Goal: Transaction & Acquisition: Purchase product/service

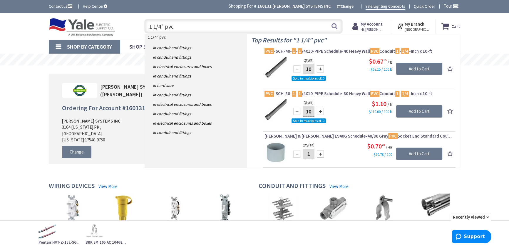
drag, startPoint x: 183, startPoint y: 27, endPoint x: 122, endPoint y: 26, distance: 61.7
click at [123, 26] on div "Toggle Nav 1 1/4" pvc 1 1/4" pvc Search Cart My Cart Close" at bounding box center [254, 26] width 420 height 20
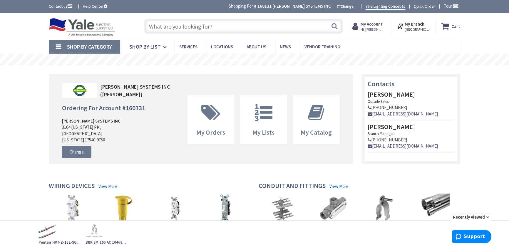
click at [128, 26] on div "Toggle Nav" at bounding box center [90, 26] width 93 height 20
click at [82, 26] on img at bounding box center [82, 27] width 66 height 18
click at [193, 25] on input "text" at bounding box center [243, 26] width 198 height 15
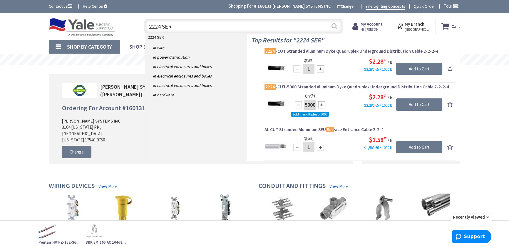
type input "2224 SER"
click at [337, 27] on button "Search" at bounding box center [335, 25] width 8 height 13
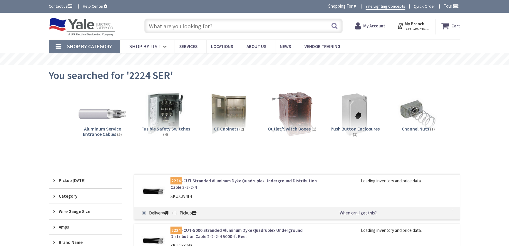
type input "[GEOGRAPHIC_DATA], [GEOGRAPHIC_DATA]"
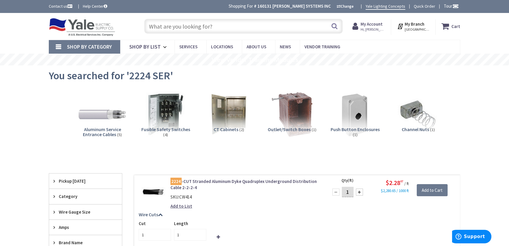
click at [171, 24] on input "text" at bounding box center [243, 26] width 198 height 15
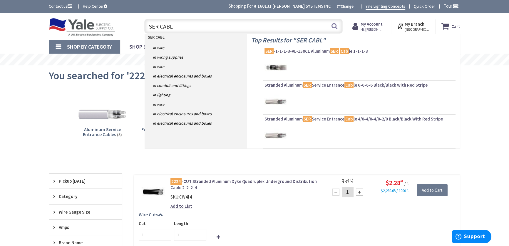
type input "SER CABLE"
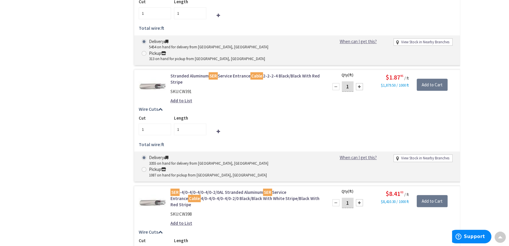
scroll to position [428, 0]
